Goal: Task Accomplishment & Management: Complete application form

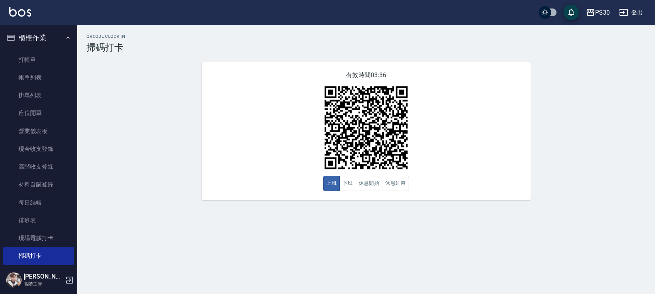
scroll to position [150, 0]
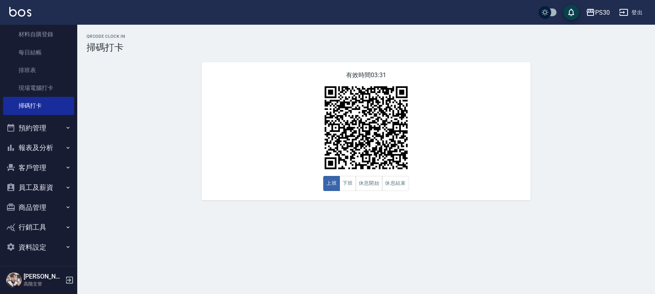
click at [628, 116] on div "QRcode Clock In 掃碼打卡 有效時間 03:31 上班 下班 休息開始 休息結束" at bounding box center [365, 117] width 577 height 166
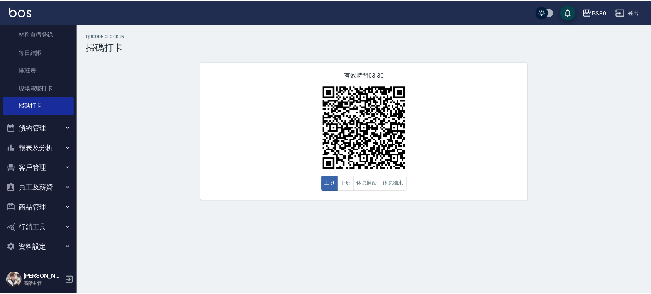
scroll to position [0, 0]
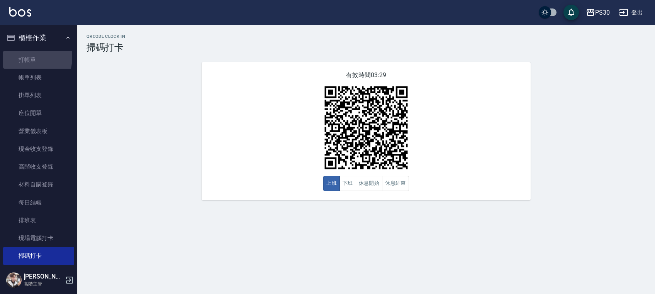
click at [25, 58] on link "打帳單" at bounding box center [38, 60] width 71 height 18
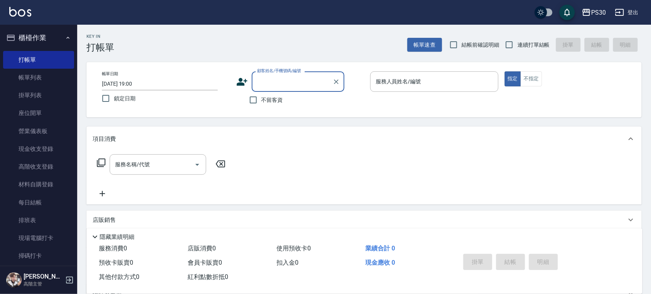
click at [118, 99] on span "鎖定日期" at bounding box center [125, 99] width 22 height 8
click at [114, 99] on input "鎖定日期" at bounding box center [106, 98] width 16 height 16
checkbox input "true"
click at [452, 46] on input "結帳前確認明細" at bounding box center [453, 45] width 16 height 16
checkbox input "true"
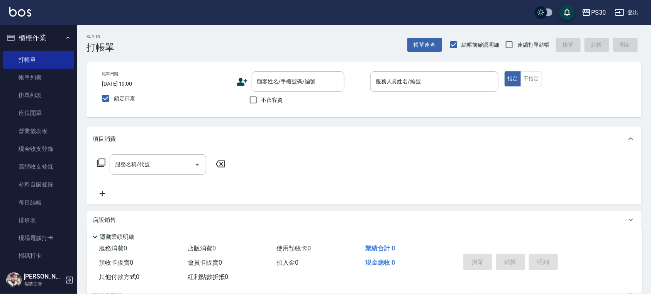
click at [513, 42] on input "連續打單結帳" at bounding box center [509, 45] width 16 height 16
checkbox input "true"
click at [263, 100] on span "不留客資" at bounding box center [272, 100] width 22 height 8
click at [261, 100] on input "不留客資" at bounding box center [253, 100] width 16 height 16
checkbox input "true"
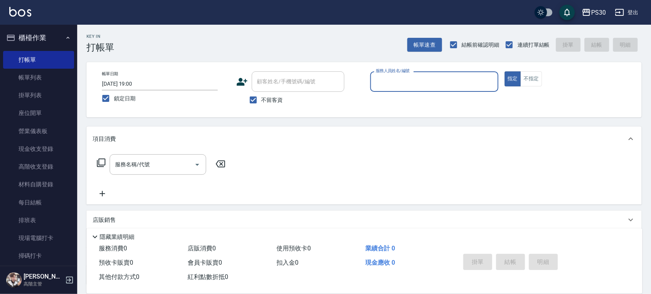
click at [464, 46] on span "結帳前確認明細" at bounding box center [481, 45] width 38 height 8
click at [462, 46] on input "結帳前確認明細" at bounding box center [453, 45] width 16 height 16
checkbox input "false"
click at [425, 76] on input "服務人員姓名/編號" at bounding box center [434, 82] width 121 height 14
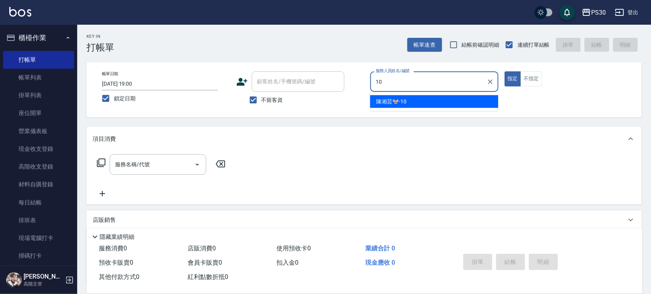
type input "[PERSON_NAME]🐭-10"
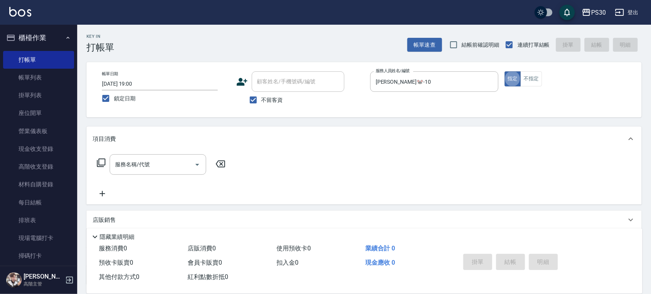
type button "true"
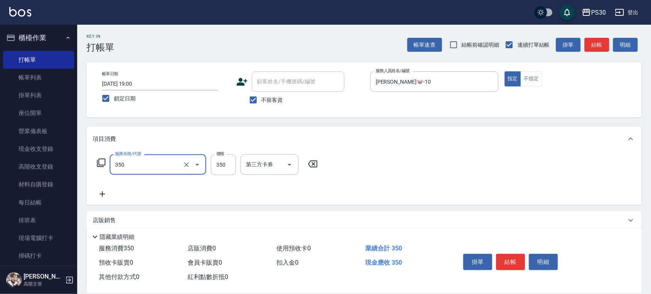
type input "洗剪350(350)"
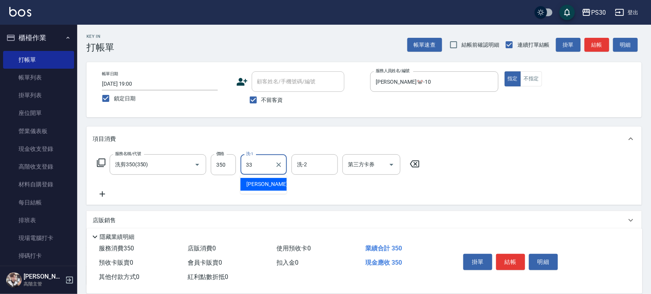
type input "[PERSON_NAME]-33"
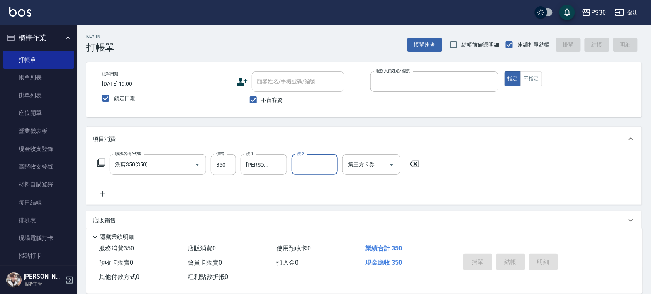
type input "1"
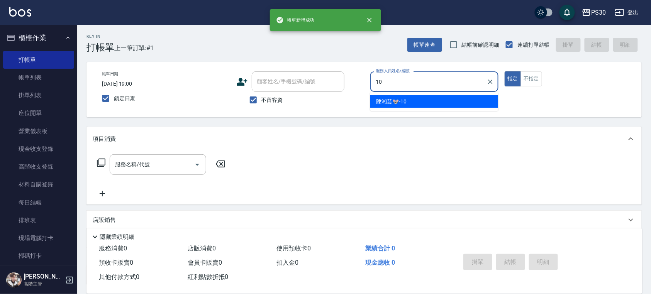
type input "[PERSON_NAME]🐭-10"
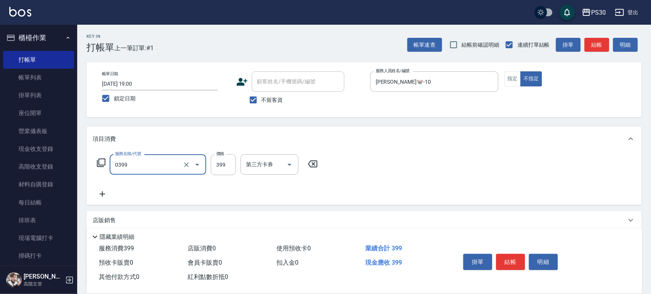
type input "海鹽洗(0399)"
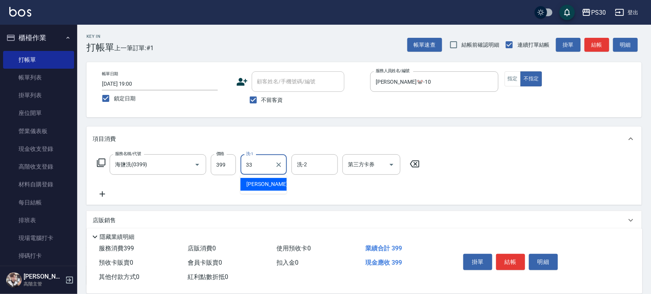
type input "[PERSON_NAME]-33"
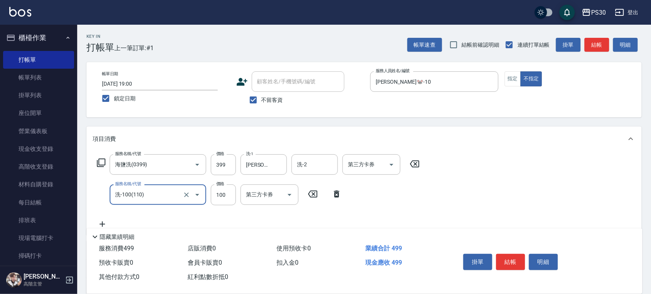
type input "洗-100(110)"
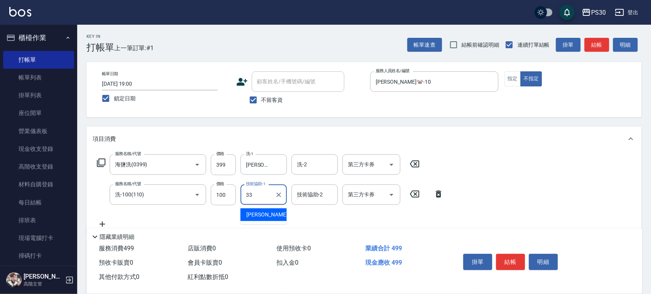
type input "[PERSON_NAME]-33"
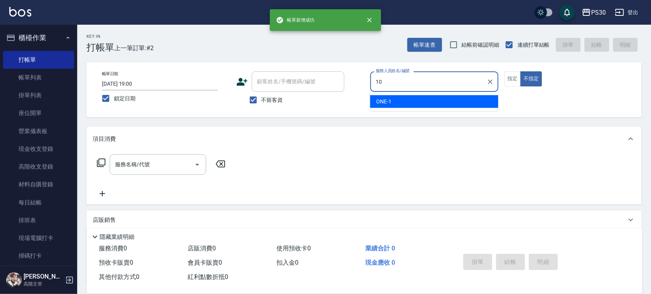
type input "[PERSON_NAME]🐭-10"
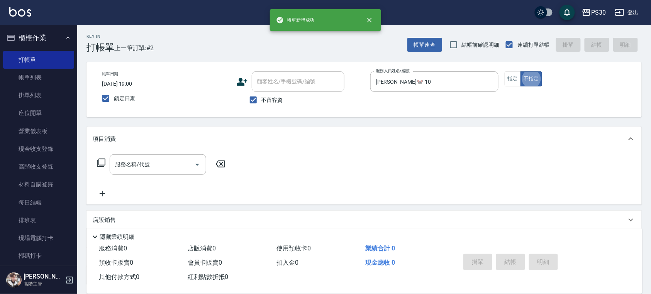
type button "false"
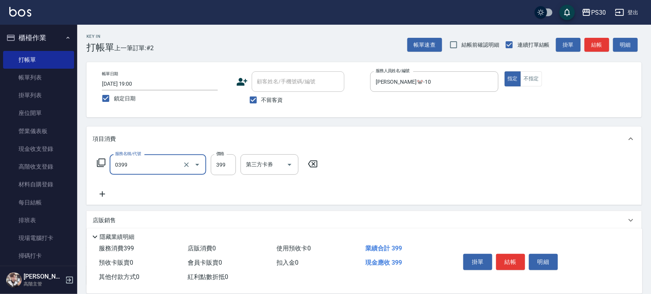
type input "海鹽洗(0399)"
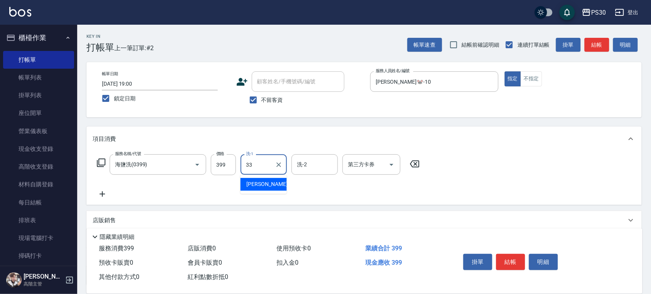
type input "[PERSON_NAME]-33"
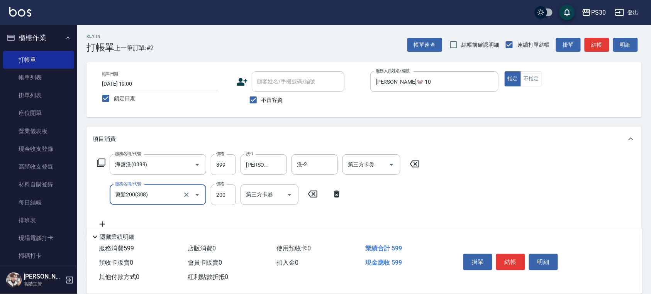
type input "剪髮200(308)"
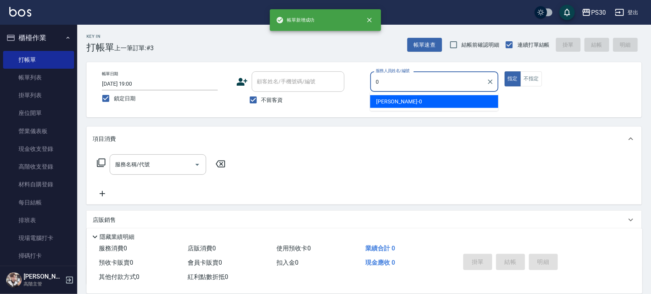
type input "[PERSON_NAME]-0"
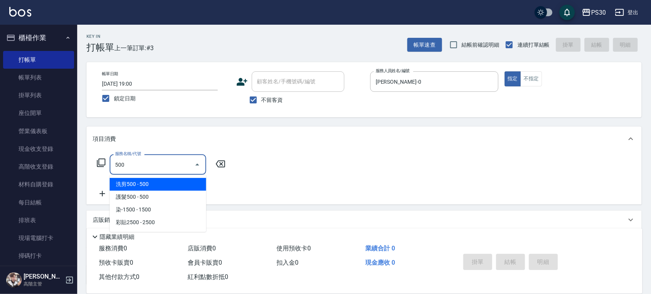
type input "洗剪500(500)"
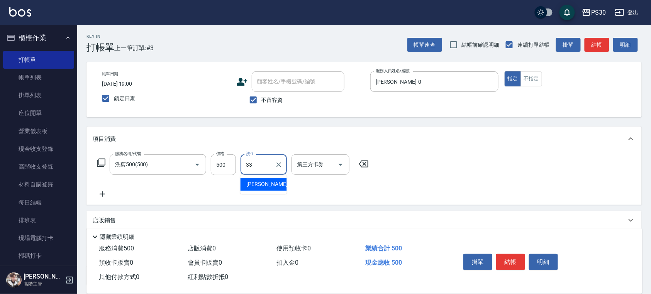
type input "[PERSON_NAME]-33"
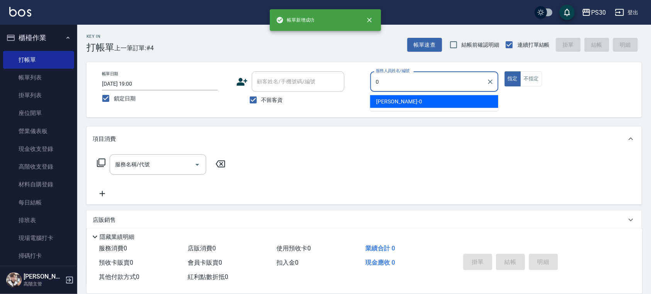
type input "[PERSON_NAME]-0"
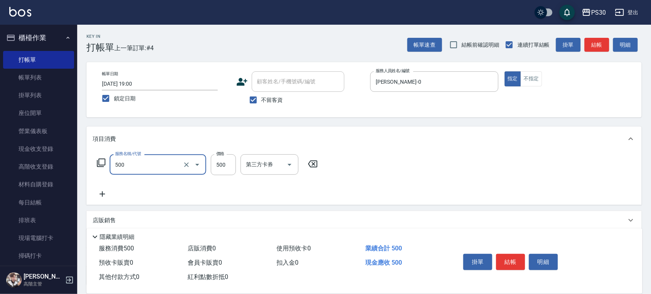
type input "洗剪500(500)"
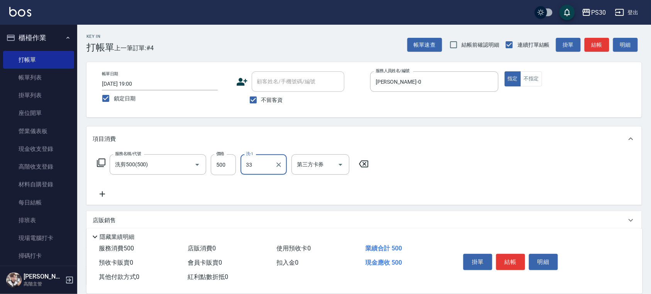
type input "[PERSON_NAME]-33"
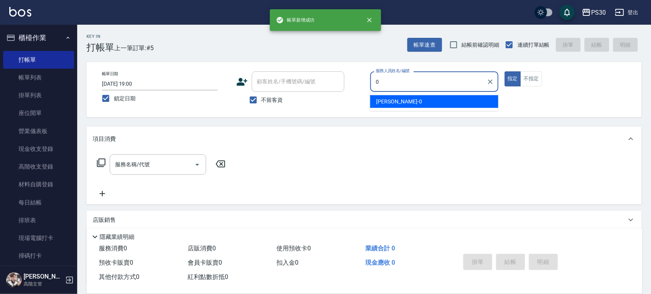
type input "[PERSON_NAME]-0"
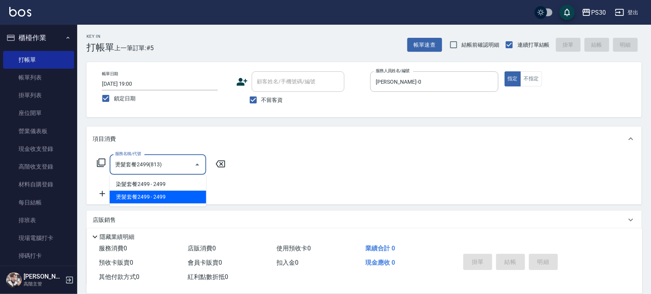
type input "燙髮套餐2499(813)"
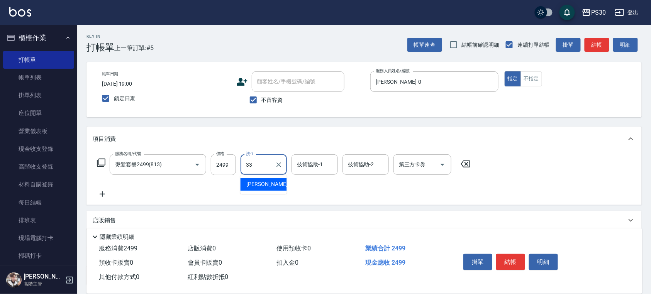
type input "[PERSON_NAME]-33"
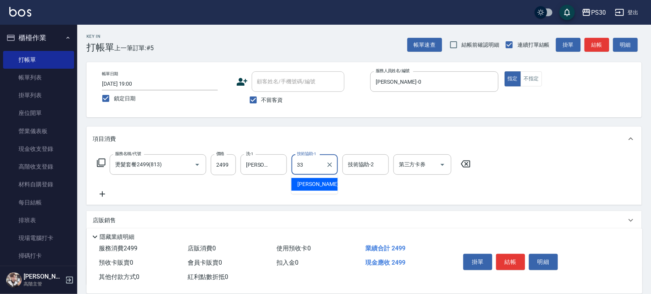
type input "[PERSON_NAME]-33"
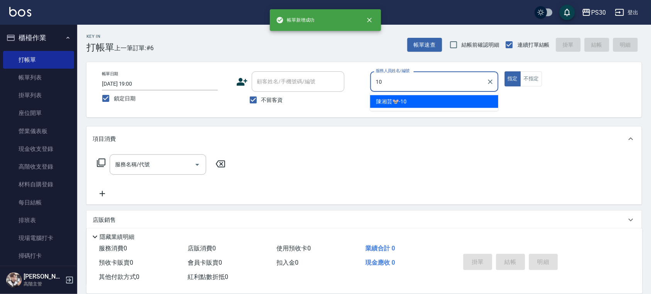
type input "[PERSON_NAME]🐭-10"
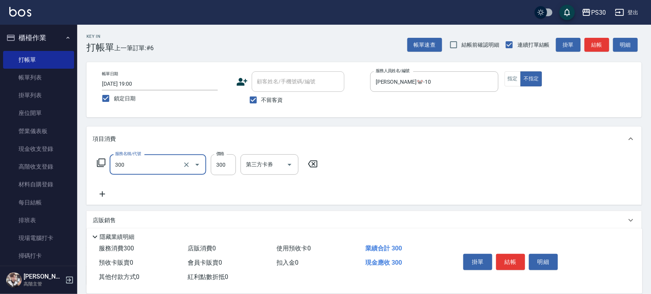
type input "洗剪300(300)"
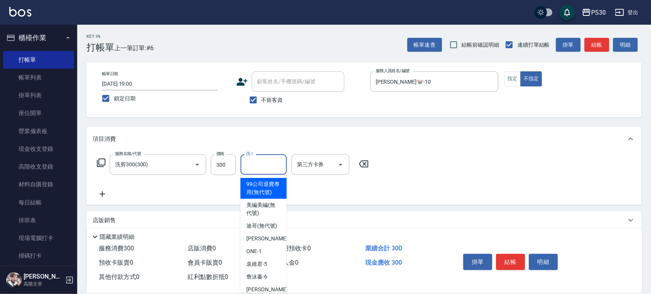
click at [268, 161] on input "洗-1" at bounding box center [263, 165] width 39 height 14
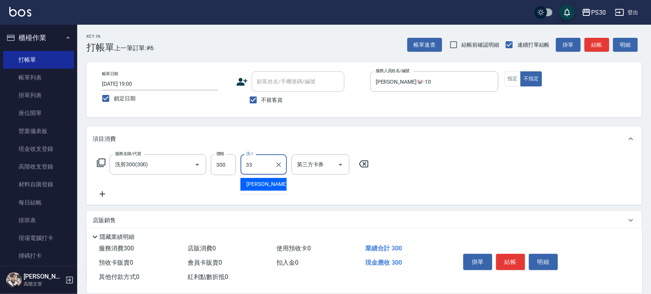
type input "[PERSON_NAME]-33"
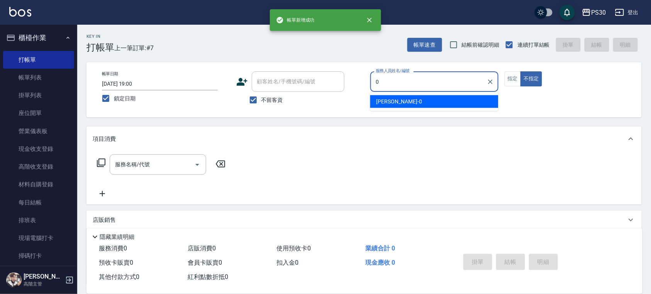
type input "[PERSON_NAME]-0"
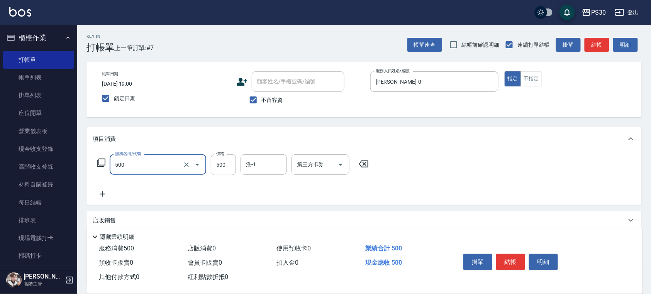
type input "洗剪500(500)"
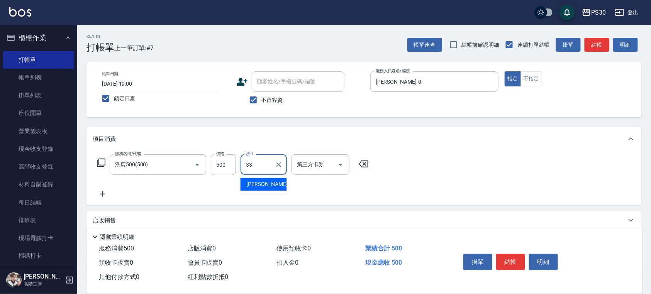
type input "[PERSON_NAME]-33"
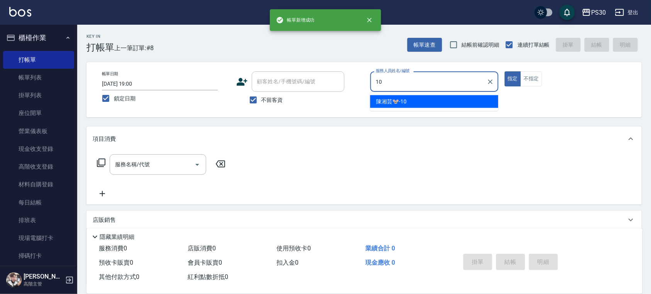
type input "[PERSON_NAME]🐭-10"
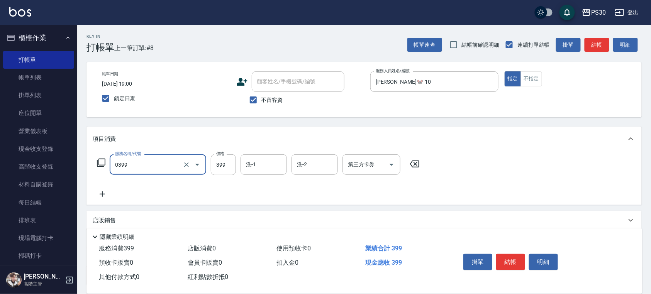
type input "海鹽洗(0399)"
type input "400"
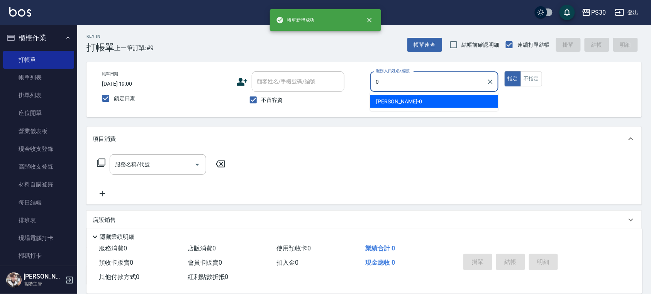
type input "[PERSON_NAME]-0"
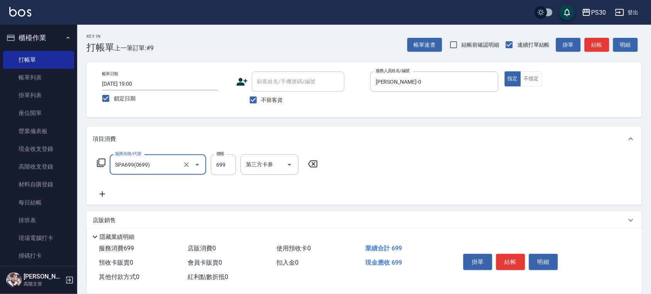
type input "SPA699(0699)"
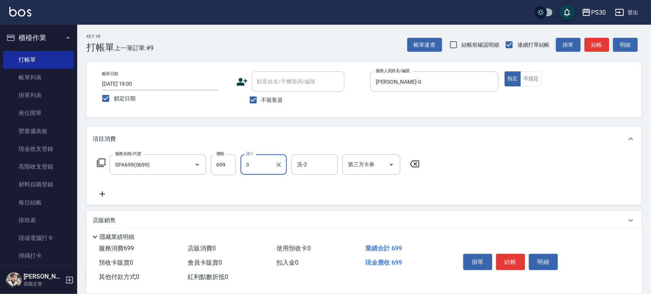
type input "3"
click at [268, 161] on input "洗-1" at bounding box center [263, 165] width 39 height 14
type input "[PERSON_NAME]-33"
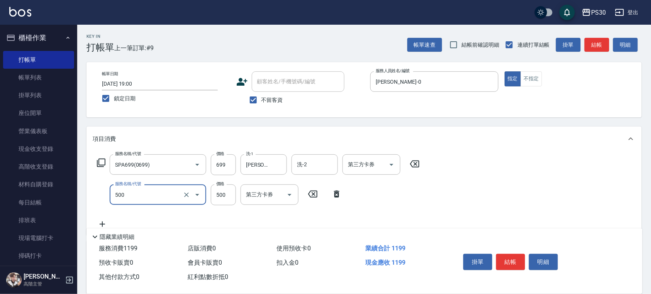
type input "洗剪500(500)"
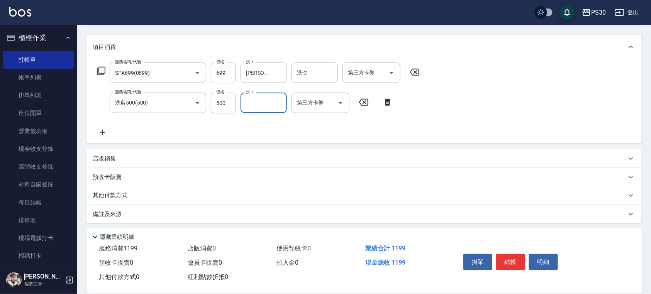
scroll to position [93, 0]
click at [133, 155] on div "店販銷售" at bounding box center [359, 157] width 533 height 8
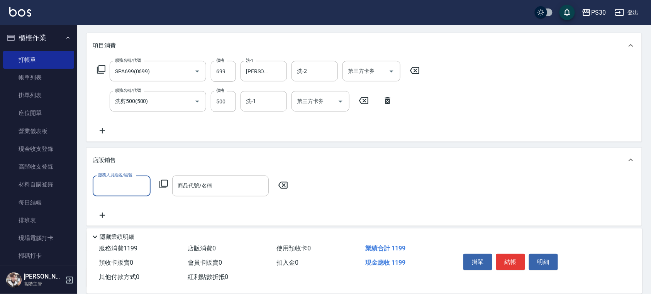
scroll to position [0, 0]
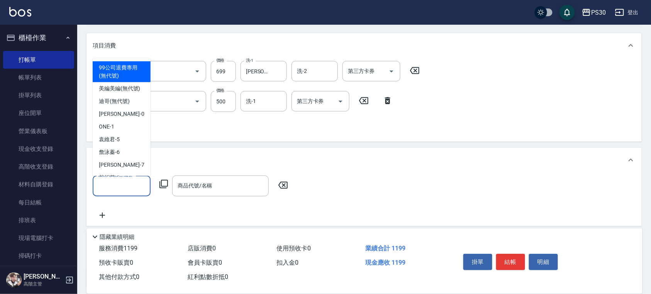
click at [120, 179] on input "服務人員姓名/編號" at bounding box center [121, 186] width 51 height 14
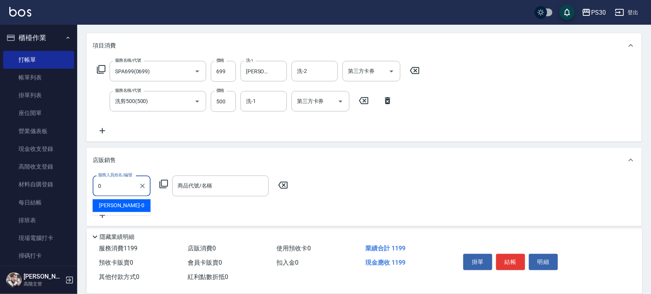
type input "[PERSON_NAME]-0"
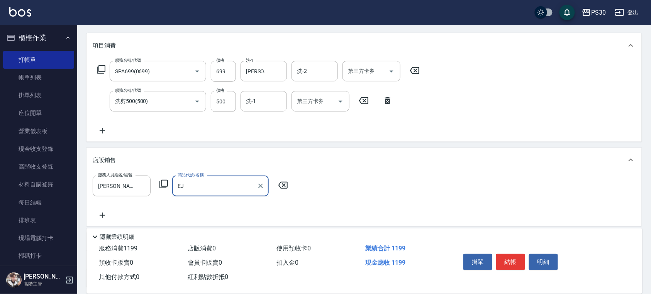
type input "E"
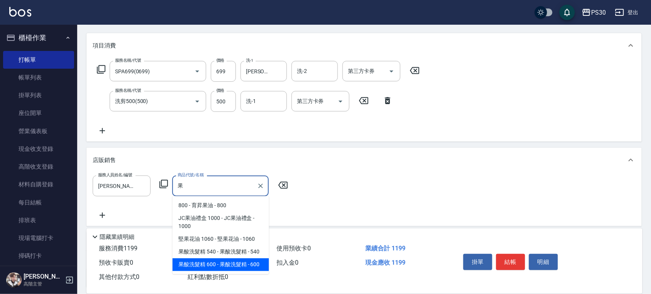
click at [196, 264] on span "果酸洗髮精 600 - 果酸洗髮精 - 600" at bounding box center [221, 265] width 97 height 13
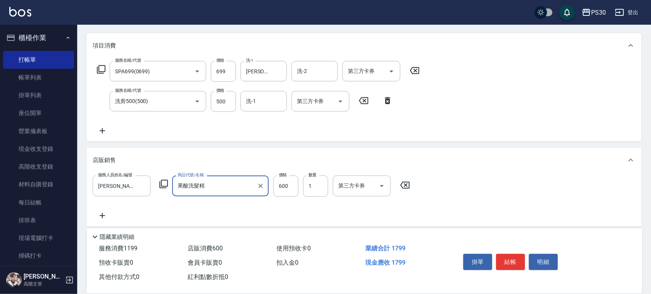
type input "果酸洗髮精"
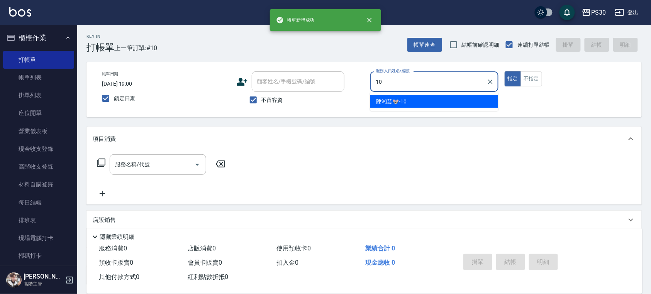
type input "[PERSON_NAME]🐭-10"
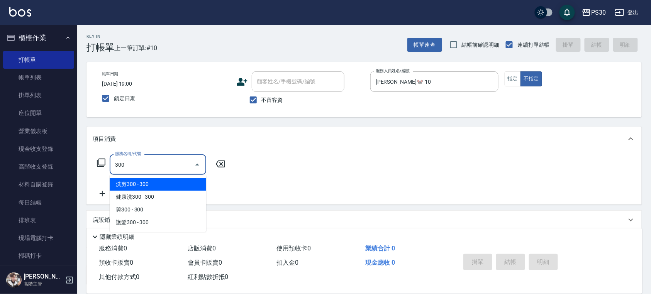
type input "洗剪300(300)"
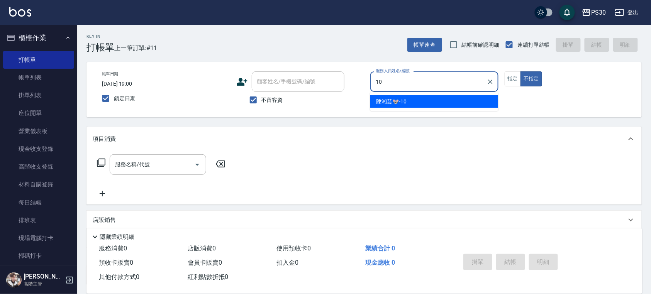
type input "1"
type input "[PERSON_NAME]-0"
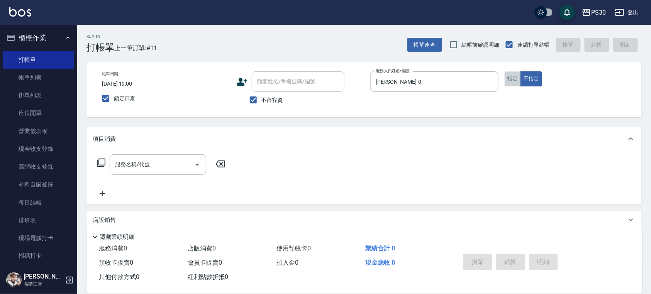
click at [511, 76] on button "指定" at bounding box center [513, 78] width 17 height 15
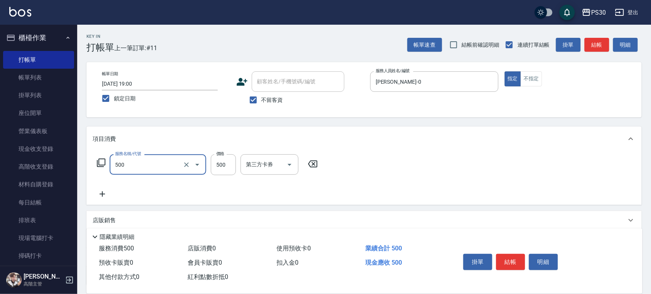
type input "洗剪500(500)"
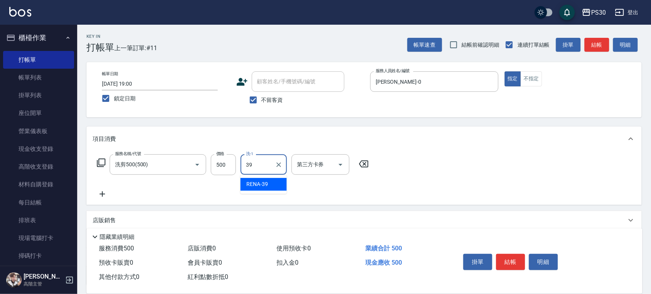
type input "RENA-39"
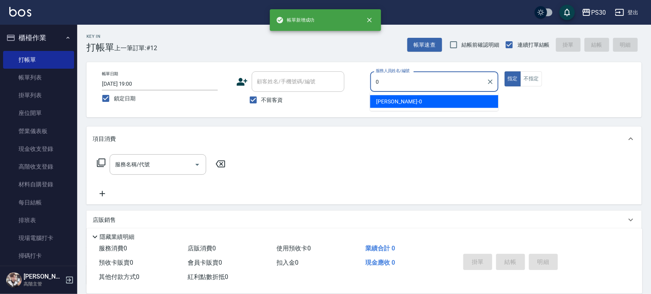
type input "[PERSON_NAME]-0"
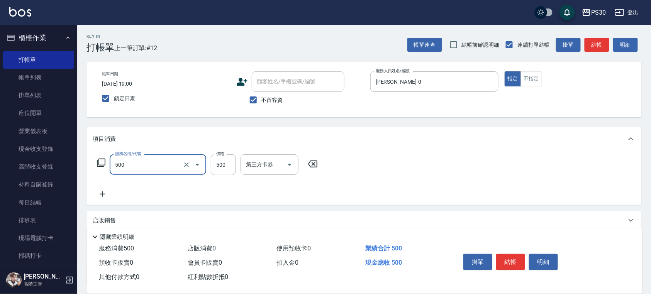
type input "洗剪500(500)"
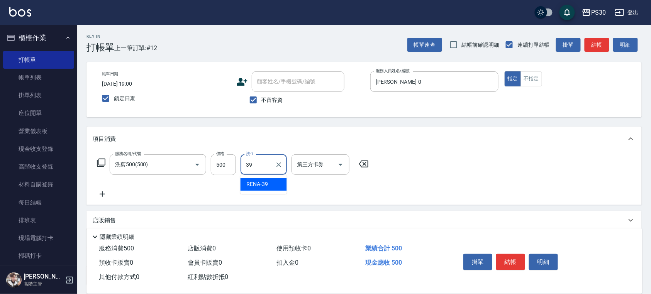
type input "RENA-39"
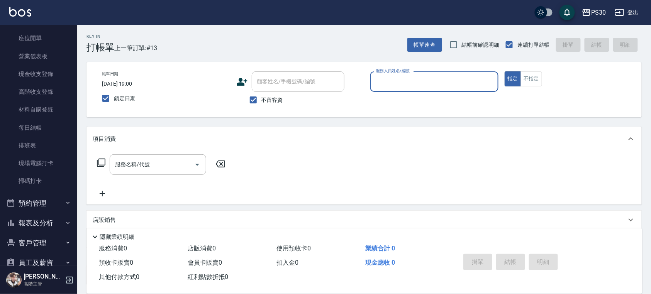
scroll to position [150, 0]
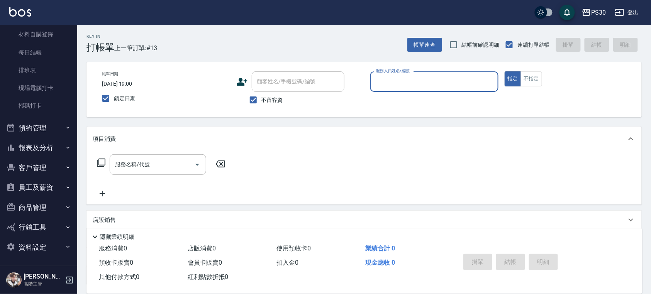
click at [45, 147] on button "報表及分析" at bounding box center [38, 148] width 71 height 20
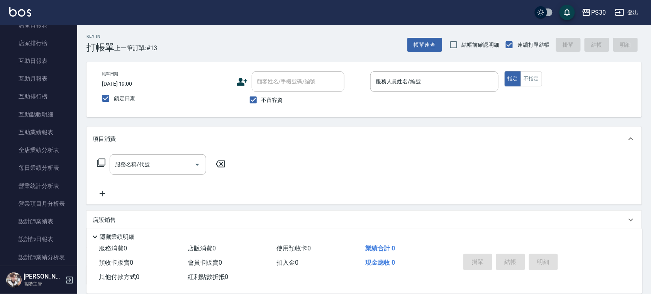
scroll to position [408, 0]
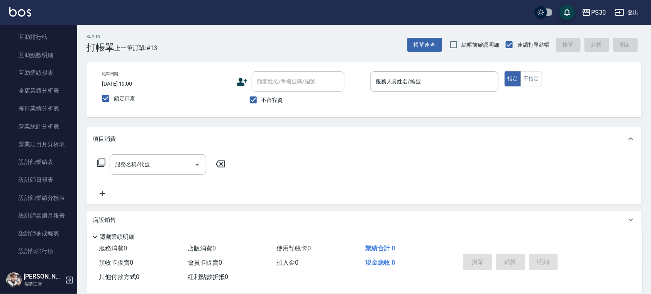
click at [44, 179] on link "設計師日報表" at bounding box center [38, 180] width 71 height 18
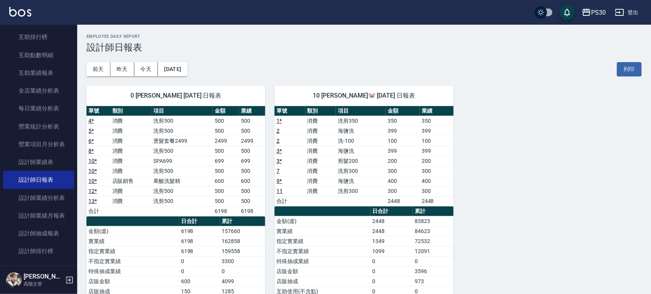
click at [11, 16] on link at bounding box center [20, 12] width 22 height 11
